Goal: Task Accomplishment & Management: Use online tool/utility

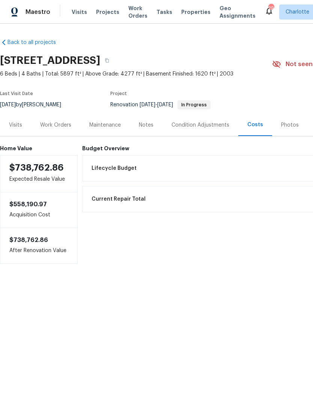
click at [55, 125] on div "Work Orders" at bounding box center [55, 125] width 31 height 8
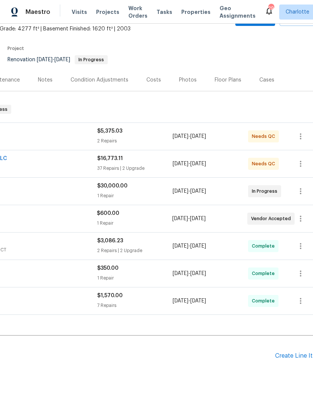
scroll to position [45, 103]
click at [300, 356] on div "Create Line Item" at bounding box center [298, 356] width 46 height 7
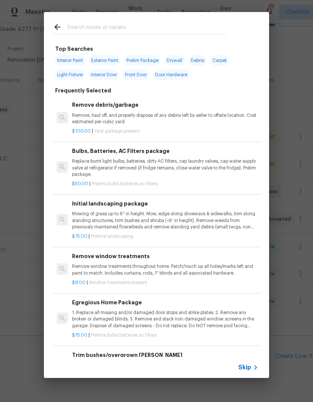
click at [125, 27] on input "text" at bounding box center [146, 28] width 159 height 11
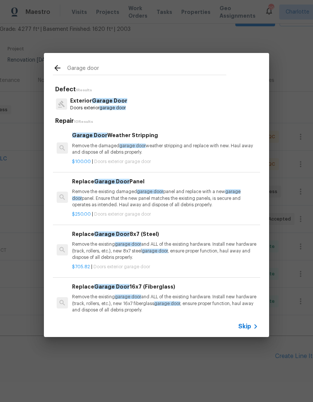
type input "Garage door"
click at [161, 102] on div "Exterior Garage Door Doors exterior garage door" at bounding box center [156, 104] width 207 height 20
click at [117, 101] on span "Garage Door" at bounding box center [109, 100] width 35 height 5
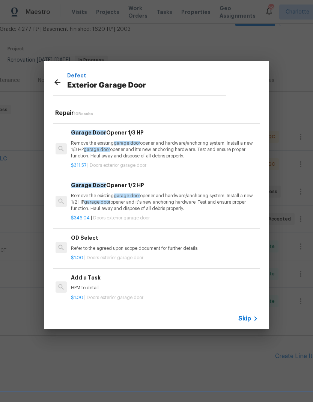
scroll to position [304, 1]
click at [126, 281] on div "Add a Task HPM to detail" at bounding box center [164, 283] width 186 height 18
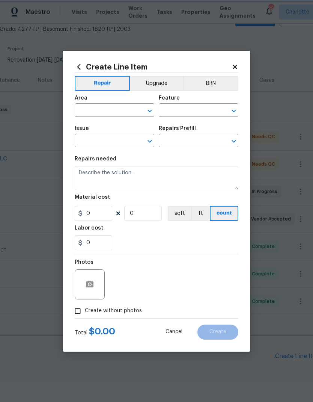
type input "Interior Door"
type input "Exterior Garage Door"
type input "Add a Task $1.00"
type textarea "HPM to detail"
type input "1"
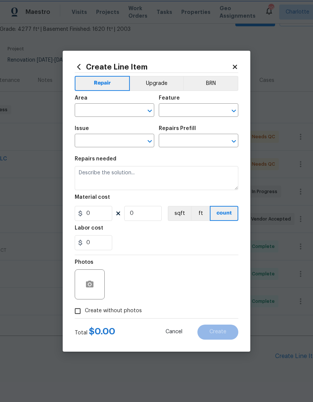
type input "1"
click at [85, 278] on button "button" at bounding box center [90, 284] width 18 height 18
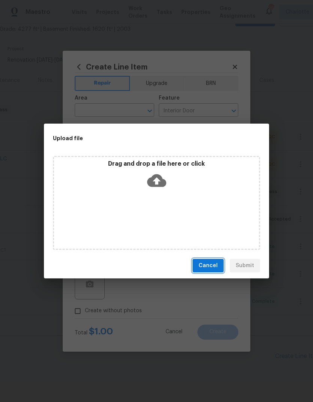
click at [218, 261] on button "Cancel" at bounding box center [208, 266] width 31 height 14
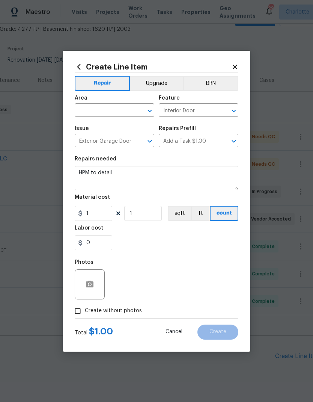
click at [127, 114] on input "text" at bounding box center [104, 111] width 59 height 12
click at [121, 126] on li "Garage" at bounding box center [115, 127] width 80 height 12
type input "Garage"
click at [200, 107] on input "Interior Door" at bounding box center [188, 111] width 59 height 12
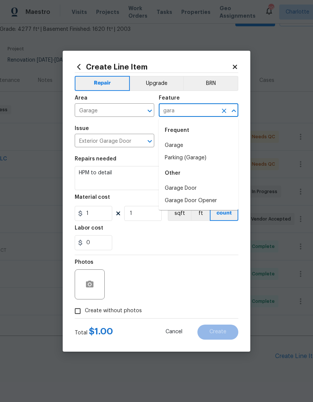
click at [208, 203] on li "Garage Door Opener" at bounding box center [199, 201] width 80 height 12
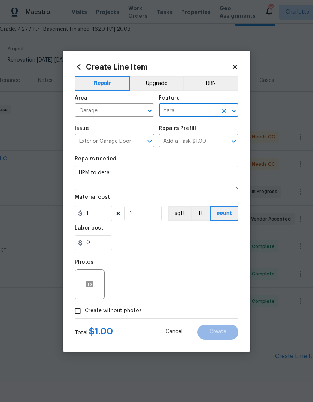
type input "Garage Door Opener"
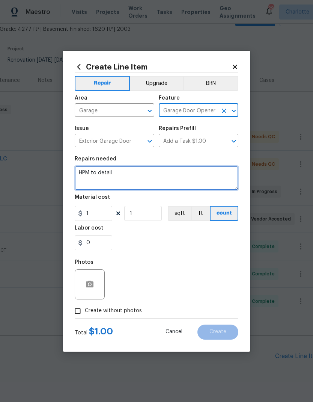
click at [127, 175] on textarea "HPM to detail" at bounding box center [157, 178] width 164 height 24
click at [127, 174] on textarea "HPM to detail" at bounding box center [157, 178] width 164 height 24
click at [132, 172] on textarea "HPM to detail" at bounding box center [157, 178] width 164 height 24
type textarea "H"
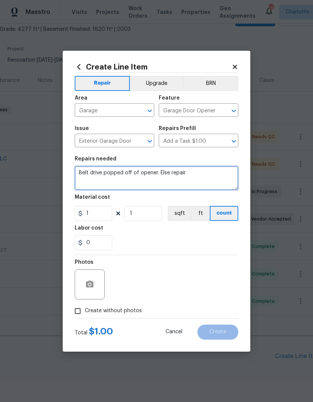
click at [165, 172] on textarea "Belt drive popped off of opener. Else repair" at bounding box center [157, 178] width 164 height 24
type textarea "Belt drive popped off of opener. Please repair"
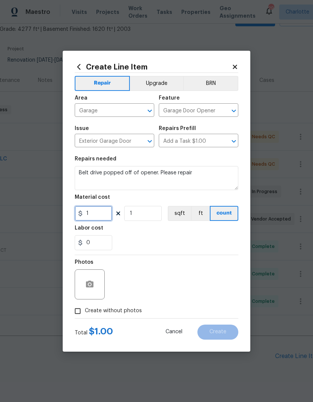
click at [83, 219] on input "1" at bounding box center [94, 213] width 38 height 15
type input "150"
click at [207, 238] on div "0" at bounding box center [157, 242] width 164 height 15
click at [80, 313] on input "Create without photos" at bounding box center [78, 311] width 14 height 14
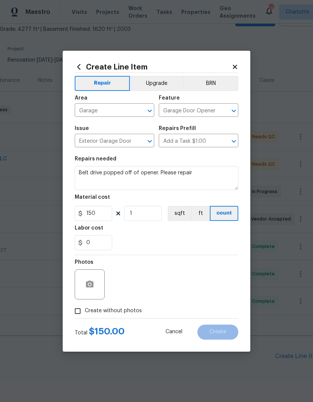
checkbox input "true"
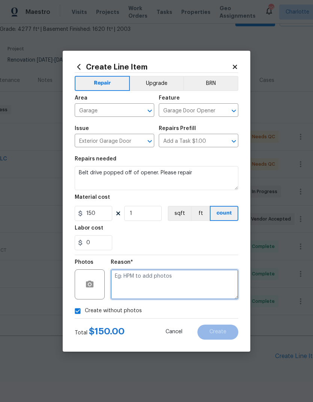
click at [204, 284] on textarea at bounding box center [175, 284] width 128 height 30
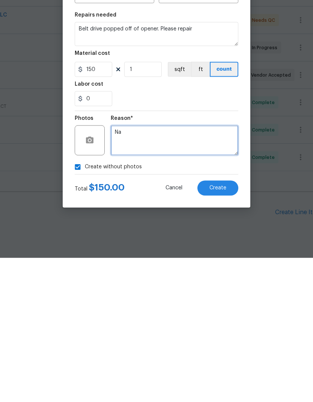
type textarea "Na"
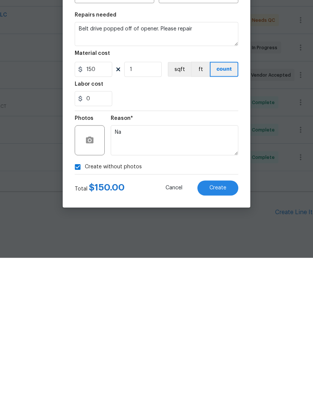
click at [225, 235] on div "0" at bounding box center [157, 242] width 164 height 15
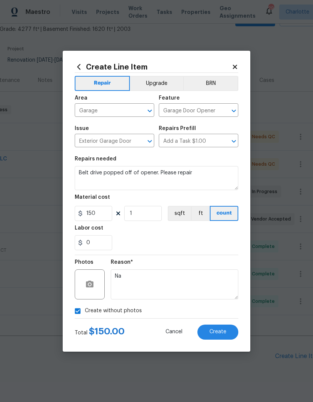
click at [222, 333] on span "Create" at bounding box center [218, 332] width 17 height 6
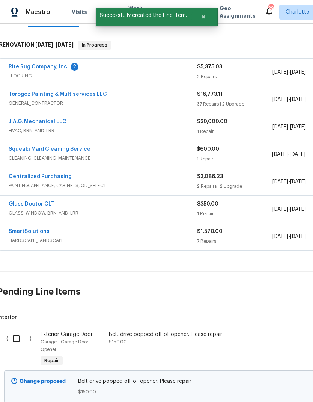
scroll to position [109, 3]
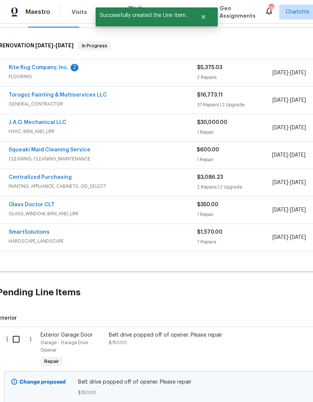
click at [107, 64] on div "Rite Rug Company, Inc. 2" at bounding box center [103, 68] width 189 height 9
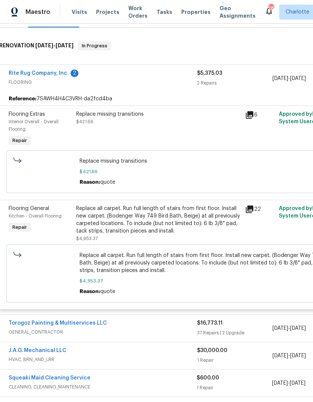
click at [185, 110] on div "Replace missing transitions $421.66" at bounding box center [158, 117] width 165 height 15
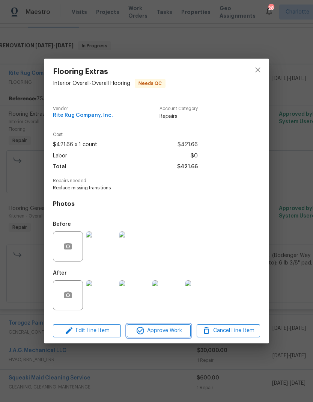
click at [171, 330] on span "Approve Work" at bounding box center [158, 330] width 59 height 9
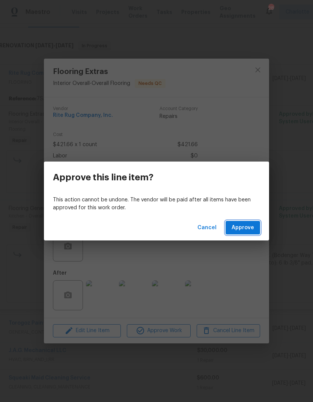
click at [250, 230] on span "Approve" at bounding box center [243, 227] width 23 height 9
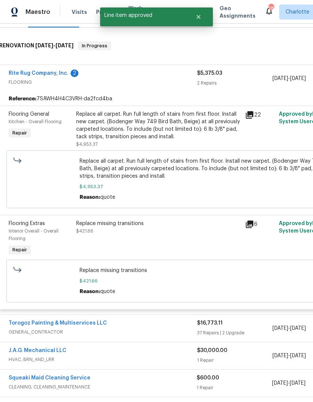
click at [170, 112] on div "Replace all carpet. Run full length of stairs from first floor. Install new car…" at bounding box center [158, 129] width 165 height 38
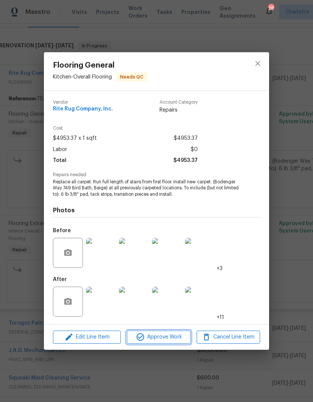
click at [180, 338] on span "Approve Work" at bounding box center [158, 337] width 59 height 9
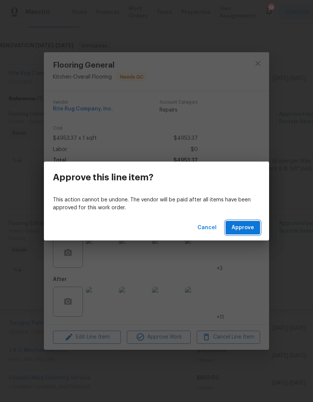
click at [253, 221] on button "Approve" at bounding box center [243, 228] width 35 height 14
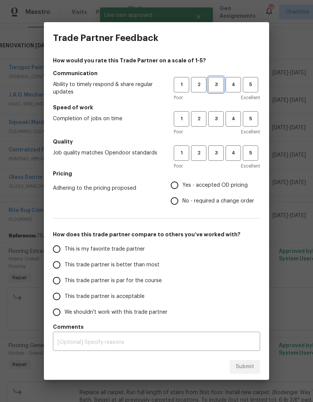
click at [216, 85] on span "3" at bounding box center [216, 84] width 14 height 9
click at [219, 117] on span "3" at bounding box center [216, 119] width 14 height 9
click at [218, 152] on span "3" at bounding box center [216, 153] width 14 height 9
click at [178, 201] on input "No - required a change order" at bounding box center [175, 201] width 16 height 16
radio input "true"
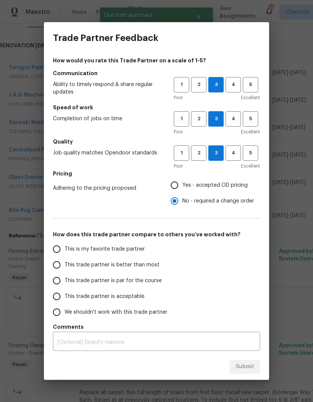
click at [141, 265] on span "This trade partner is better than most" at bounding box center [112, 265] width 95 height 8
click at [65, 265] on input "This trade partner is better than most" at bounding box center [57, 265] width 16 height 16
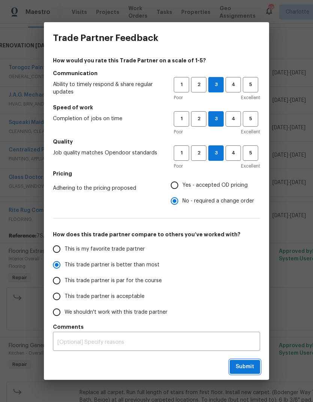
click at [252, 370] on span "Submit" at bounding box center [245, 366] width 18 height 9
radio input "true"
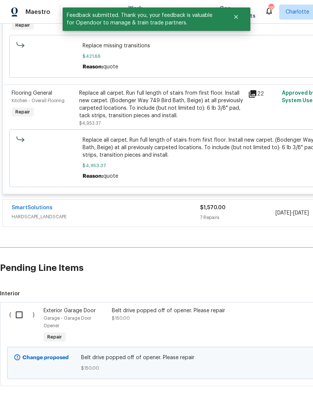
scroll to position [361, 0]
click at [23, 307] on input "checkbox" at bounding box center [21, 315] width 21 height 16
checkbox input "true"
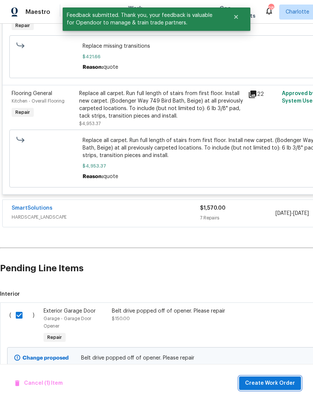
click at [281, 382] on span "Create Work Order" at bounding box center [270, 383] width 50 height 9
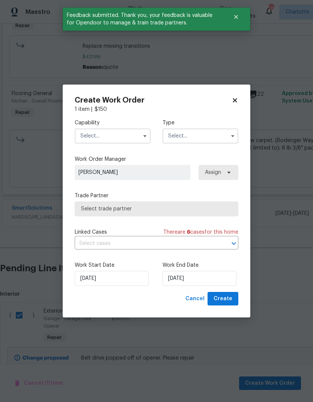
click at [95, 135] on input "text" at bounding box center [113, 136] width 76 height 15
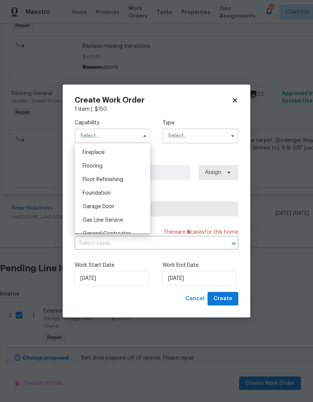
scroll to position [280, 0]
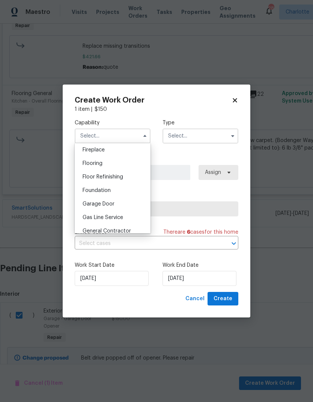
click at [95, 205] on span "Garage Door" at bounding box center [99, 203] width 32 height 5
type input "Garage Door"
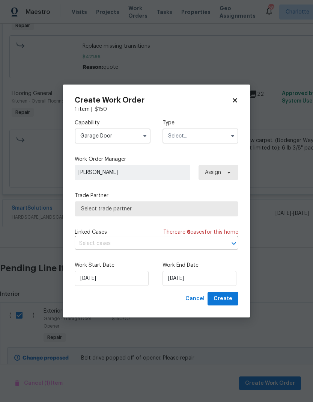
click at [209, 134] on input "text" at bounding box center [201, 136] width 76 height 15
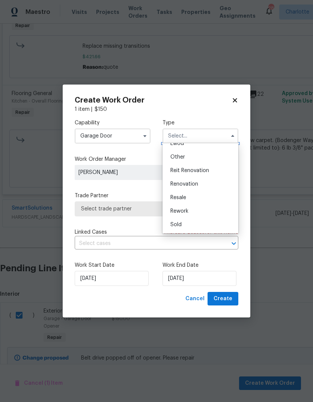
scroll to position [89, 0]
click at [200, 182] on div "Renovation" at bounding box center [201, 184] width 72 height 14
type input "Renovation"
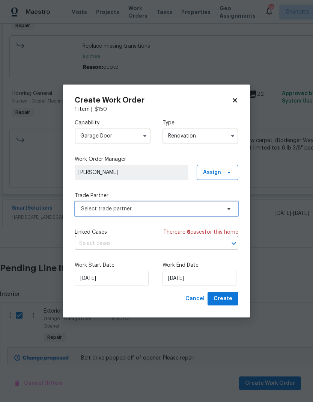
click at [195, 205] on span "Select trade partner" at bounding box center [151, 209] width 140 height 8
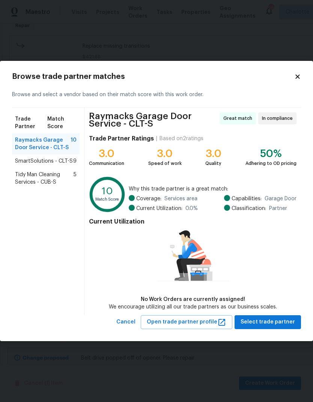
click at [32, 161] on span "SmartSolutions - CLT-S" at bounding box center [44, 161] width 58 height 8
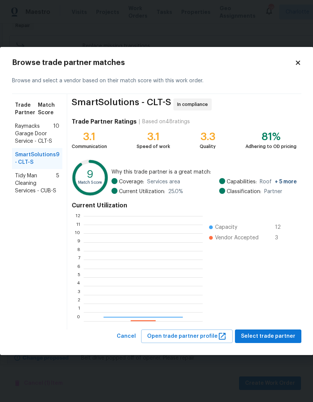
scroll to position [105, 119]
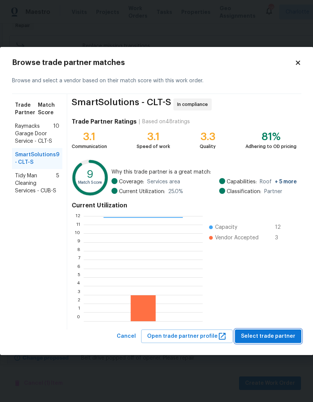
click at [277, 336] on span "Select trade partner" at bounding box center [268, 336] width 54 height 9
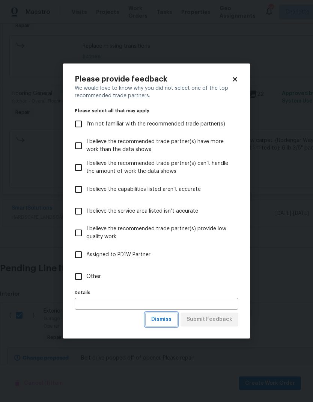
click at [165, 321] on span "Dismiss" at bounding box center [161, 319] width 20 height 9
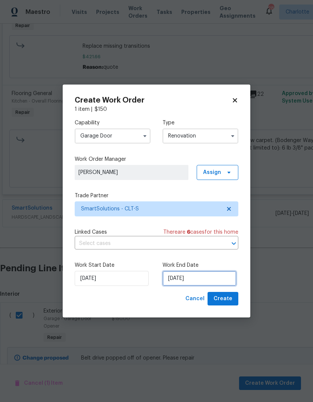
click at [204, 281] on input "[DATE]" at bounding box center [200, 278] width 74 height 15
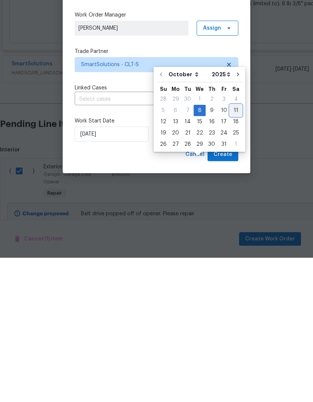
click at [232, 250] on div "11" at bounding box center [236, 255] width 12 height 11
type input "[DATE]"
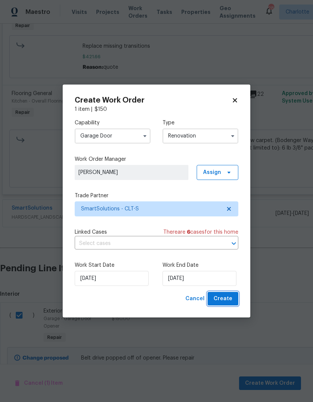
click at [227, 302] on span "Create" at bounding box center [223, 298] width 19 height 9
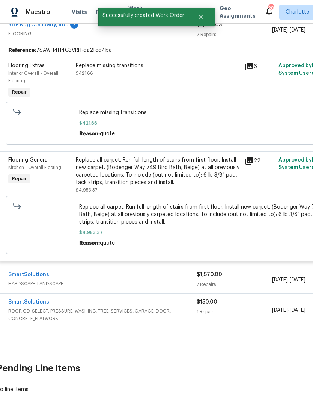
scroll to position [289, 3]
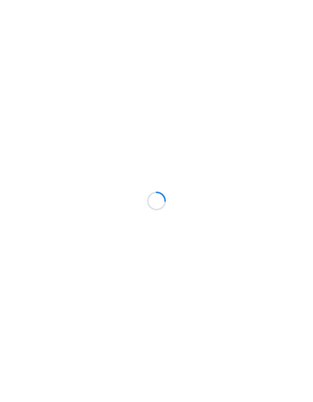
click at [293, 271] on div at bounding box center [156, 201] width 313 height 402
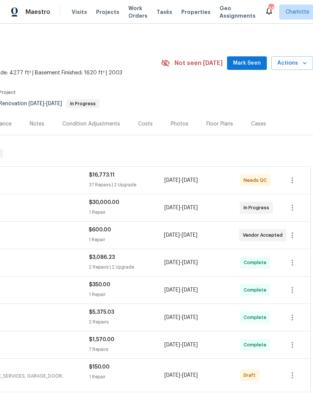
scroll to position [1, 111]
click at [293, 377] on icon "button" at bounding box center [292, 375] width 9 height 9
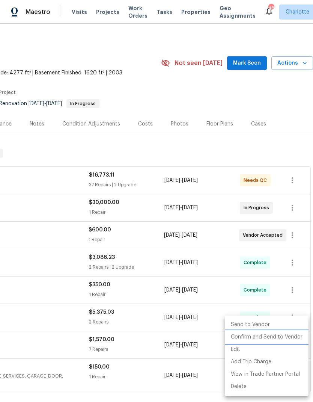
click at [288, 339] on li "Confirm and Send to Vendor" at bounding box center [267, 337] width 84 height 12
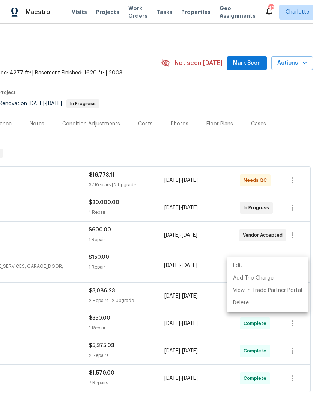
click at [240, 100] on div at bounding box center [156, 201] width 313 height 402
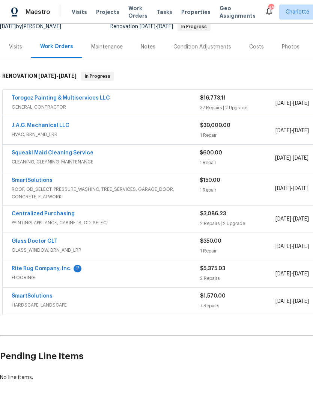
scroll to position [0, 0]
